Goal: Answer question/provide support: Answer question/provide support

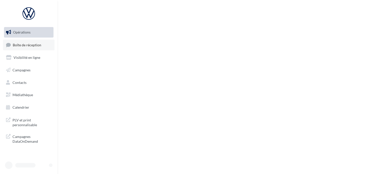
click at [25, 44] on span "Boîte de réception" at bounding box center [27, 45] width 29 height 4
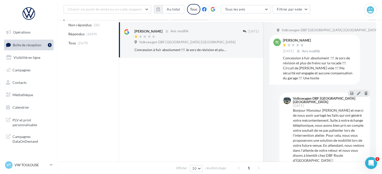
scroll to position [79, 0]
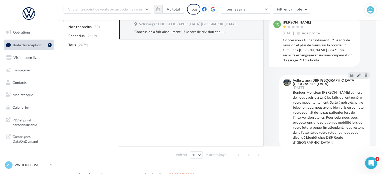
click at [358, 73] on icon at bounding box center [359, 75] width 4 height 4
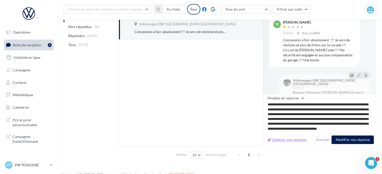
scroll to position [7, 0]
click at [284, 139] on button "Générer une réponse" at bounding box center [286, 140] width 43 height 6
type textarea "**********"
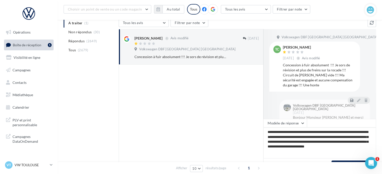
scroll to position [79, 0]
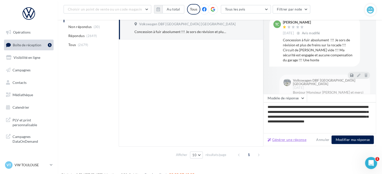
click at [284, 139] on button "Générer une réponse" at bounding box center [286, 140] width 43 height 6
type textarea "**********"
click at [345, 141] on button "Modifier ma réponse" at bounding box center [352, 139] width 42 height 9
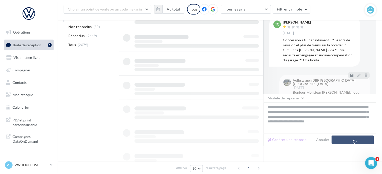
scroll to position [39, 0]
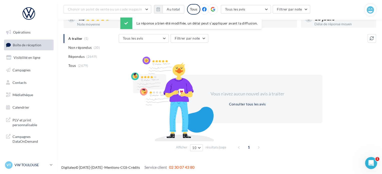
click at [30, 166] on p "VW TOULOUSE" at bounding box center [31, 164] width 33 height 5
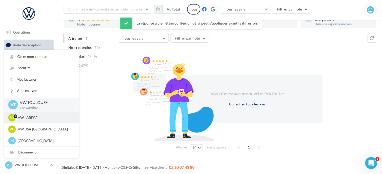
click at [44, 117] on p "VW LABEGE" at bounding box center [45, 117] width 55 height 5
